Goal: Task Accomplishment & Management: Manage account settings

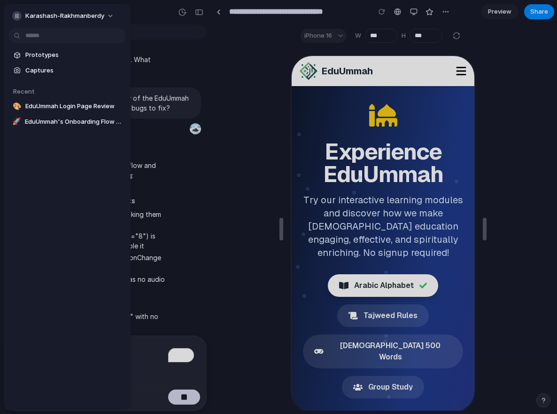
scroll to position [0, 0]
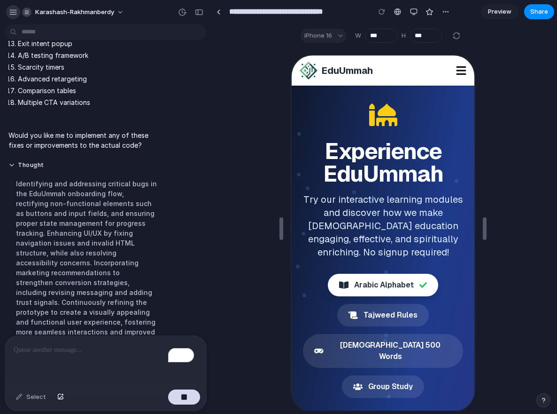
click at [14, 10] on div "button" at bounding box center [13, 12] width 8 height 8
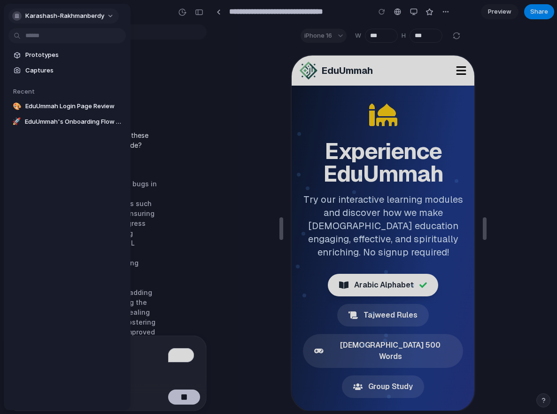
click at [66, 18] on span "karashash-rakhmanberdy" at bounding box center [64, 15] width 79 height 9
click at [49, 37] on li "Settings" at bounding box center [49, 37] width 78 height 15
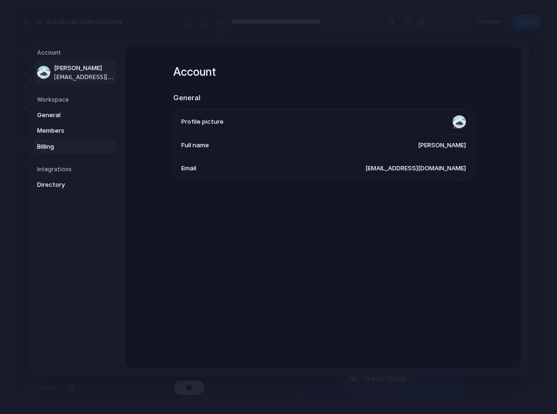
click at [67, 148] on span "Billing" at bounding box center [67, 145] width 60 height 9
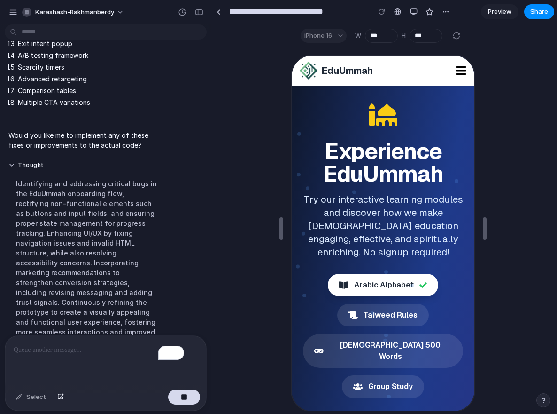
click at [74, 38] on html "karashash-rakhmanberdy I've finished setting up your prototype. What would you …" at bounding box center [278, 207] width 557 height 414
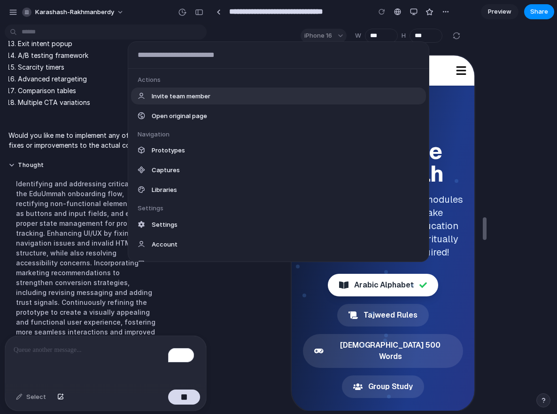
click at [106, 122] on div "Actions Invite team member Open original page Navigation Prototypes Captures Li…" at bounding box center [278, 207] width 557 height 414
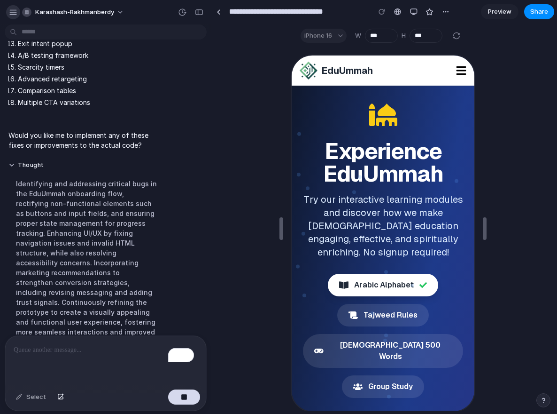
click at [11, 15] on div "button" at bounding box center [13, 12] width 8 height 8
click at [152, 173] on div "Identifying and addressing critical bugs in the EduUmmah onboarding flow, recti…" at bounding box center [86, 267] width 157 height 189
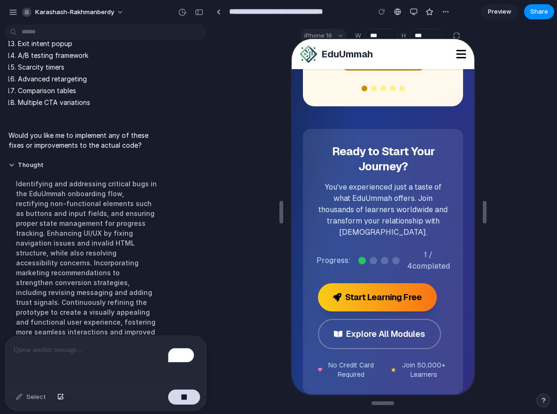
scroll to position [516, 0]
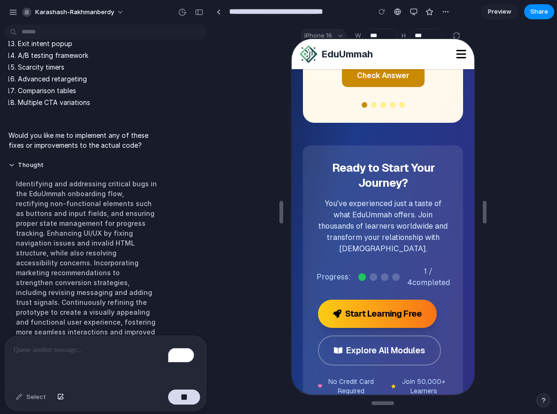
click at [410, 144] on div "Ready to Start Your Journey? You've experienced just a taste of what EduUmmah o…" at bounding box center [382, 276] width 160 height 265
